Goal: Find specific page/section: Find specific page/section

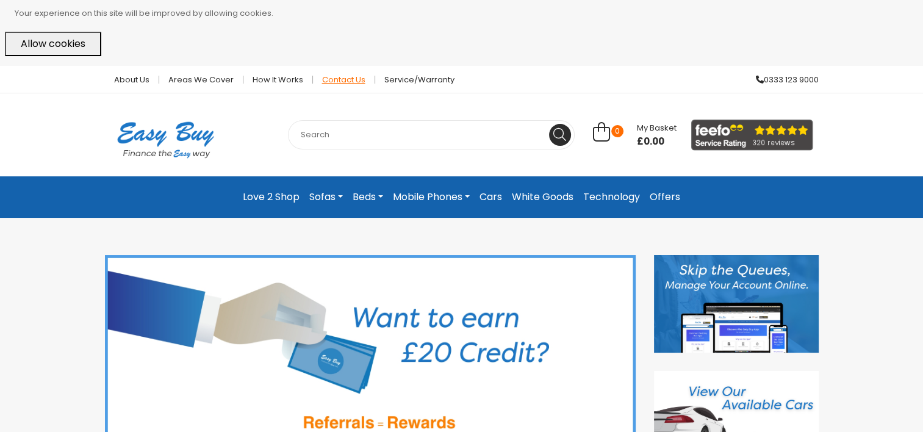
click at [323, 76] on link "Contact Us" at bounding box center [344, 80] width 62 height 8
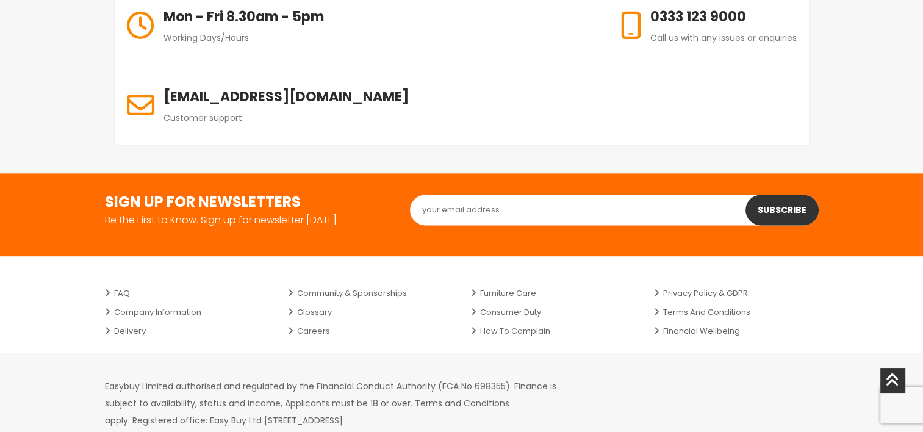
scroll to position [1597, 0]
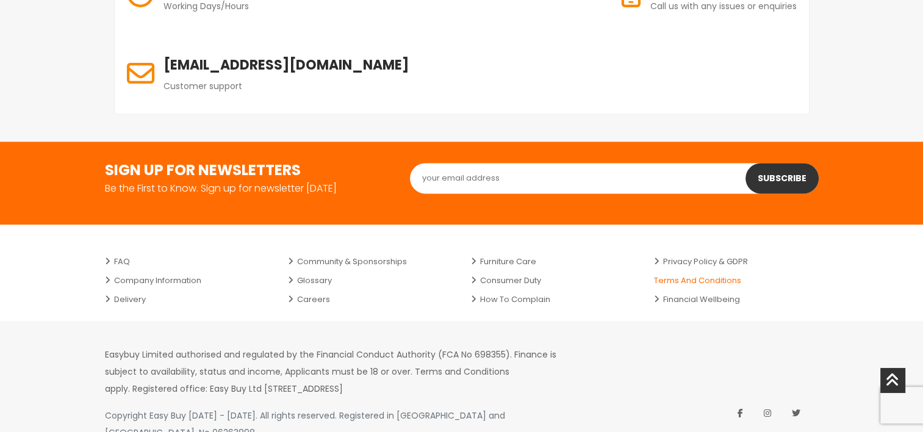
click at [697, 271] on link "Terms and Conditions" at bounding box center [736, 280] width 165 height 19
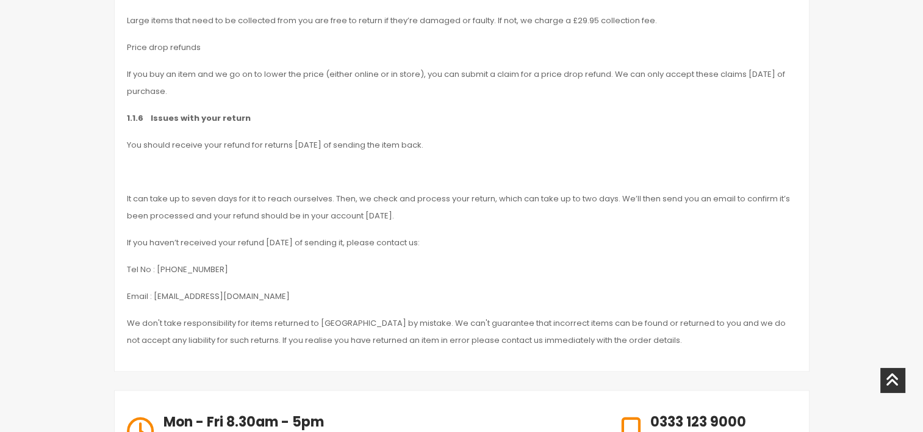
scroll to position [1622, 0]
